Goal: Information Seeking & Learning: Learn about a topic

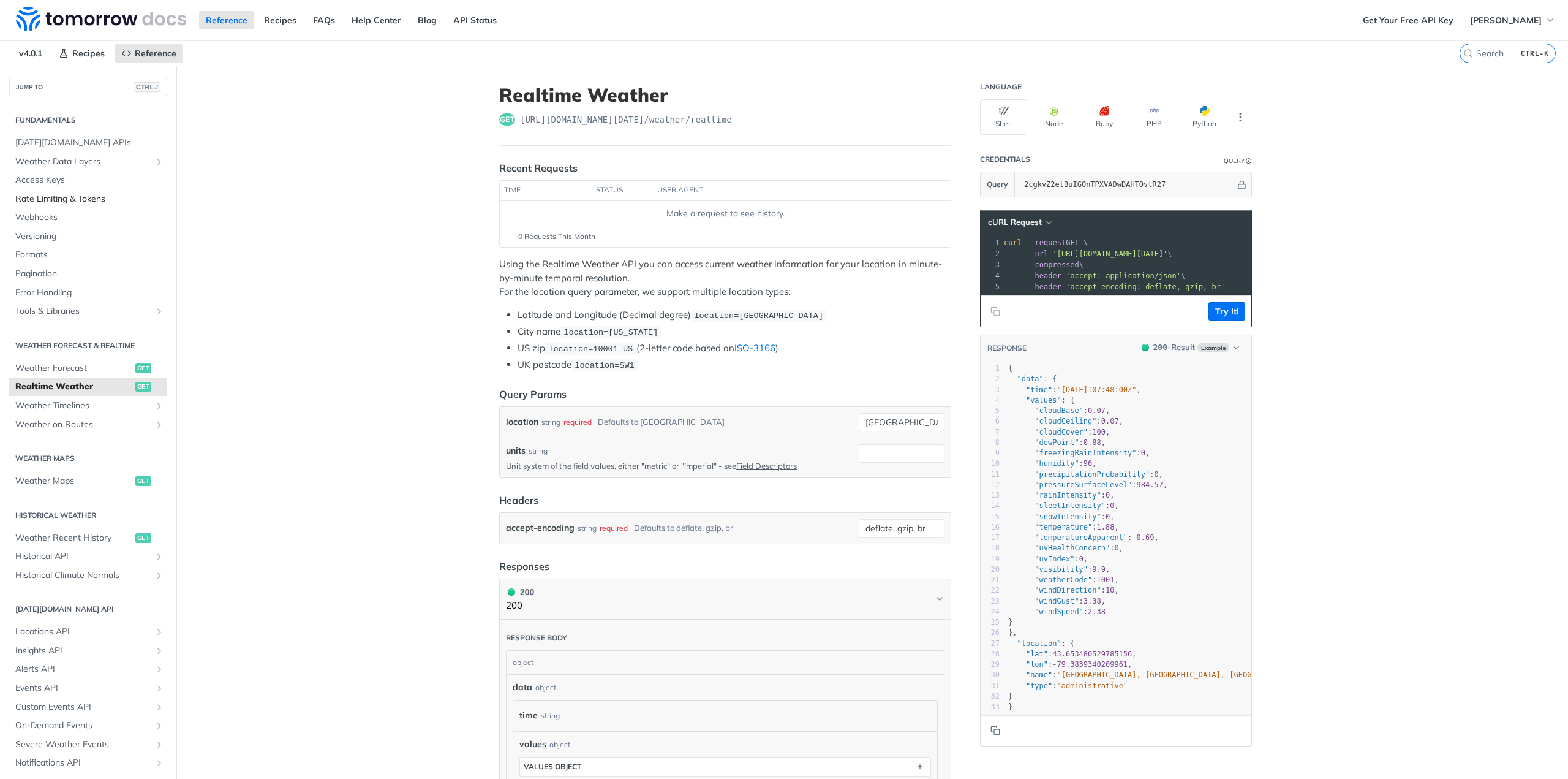
click at [82, 202] on span "Rate Limiting & Tokens" at bounding box center [89, 199] width 149 height 12
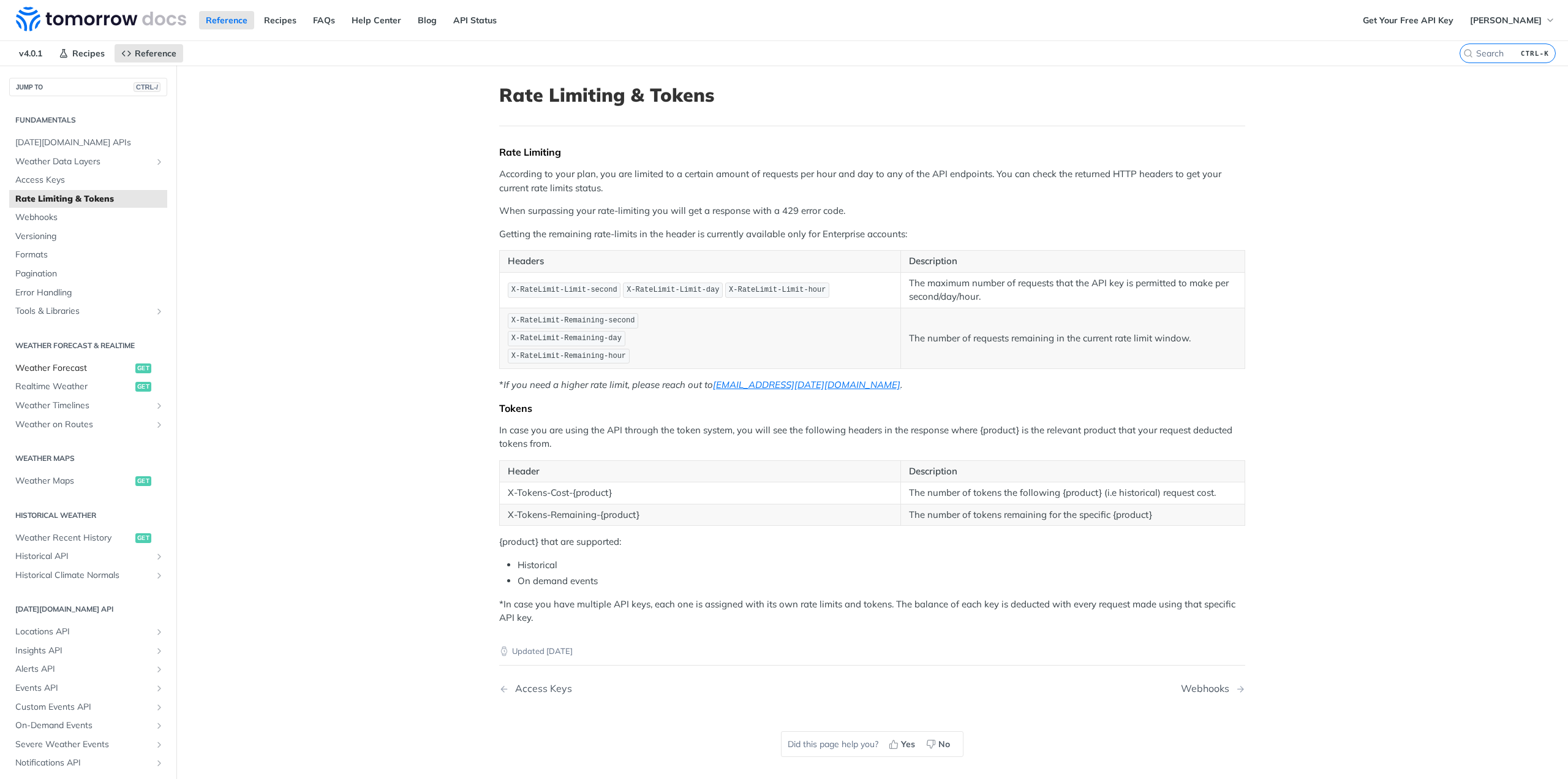
click at [70, 373] on span "Weather Forecast" at bounding box center [73, 369] width 117 height 12
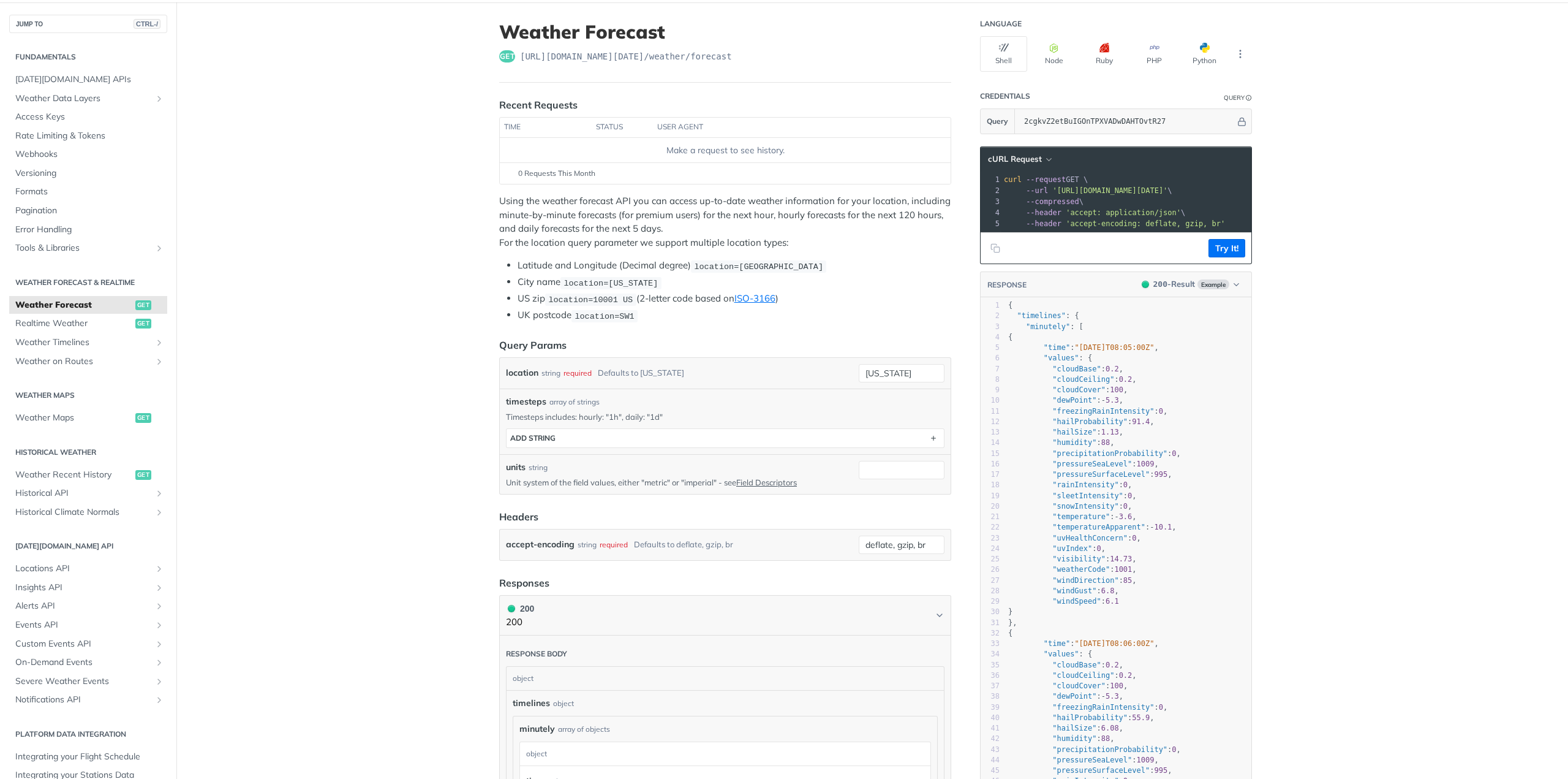
scroll to position [61, 0]
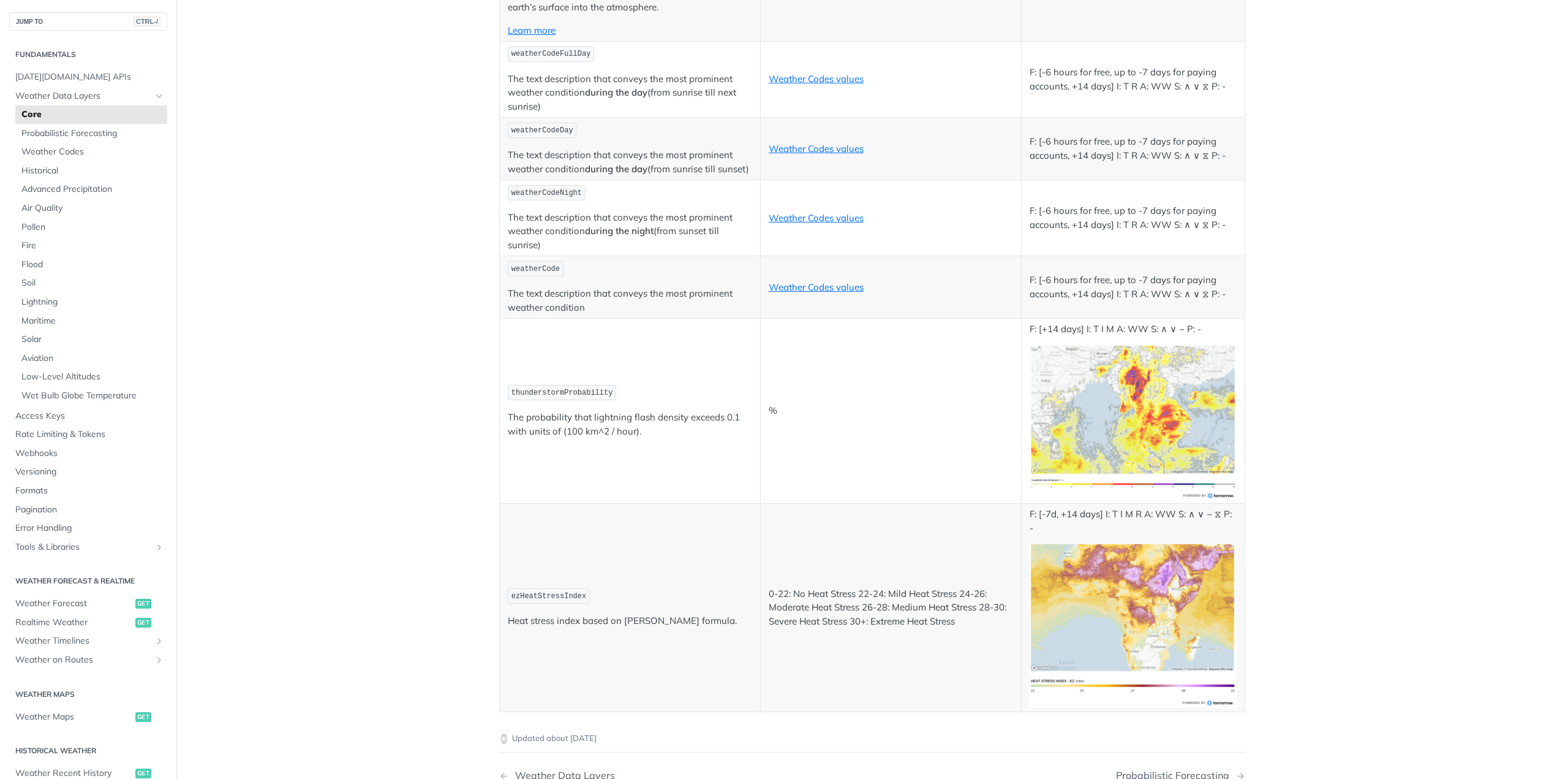
scroll to position [6443, 0]
